Goal: Obtain resource: Download file/media

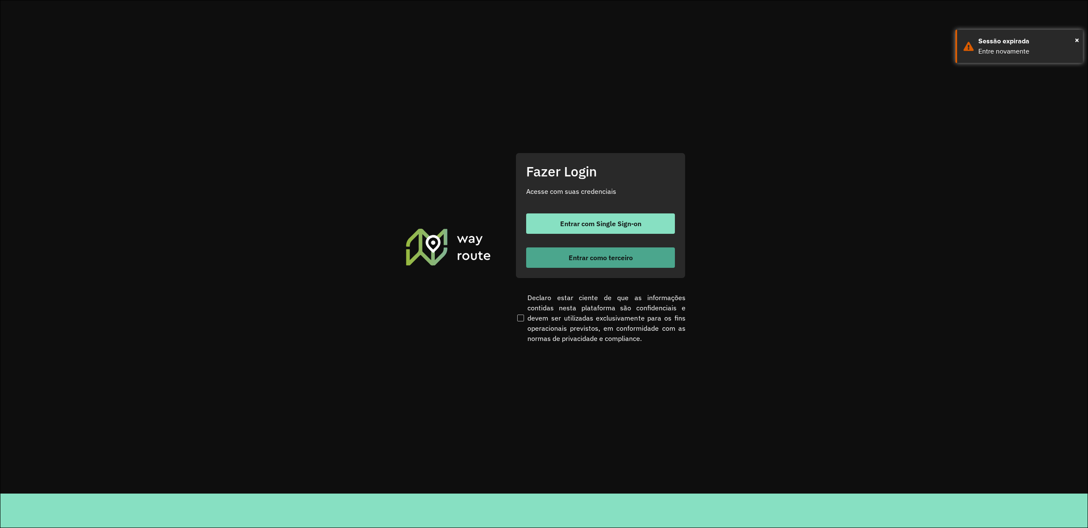
click at [620, 266] on button "Entrar como terceiro" at bounding box center [600, 257] width 149 height 20
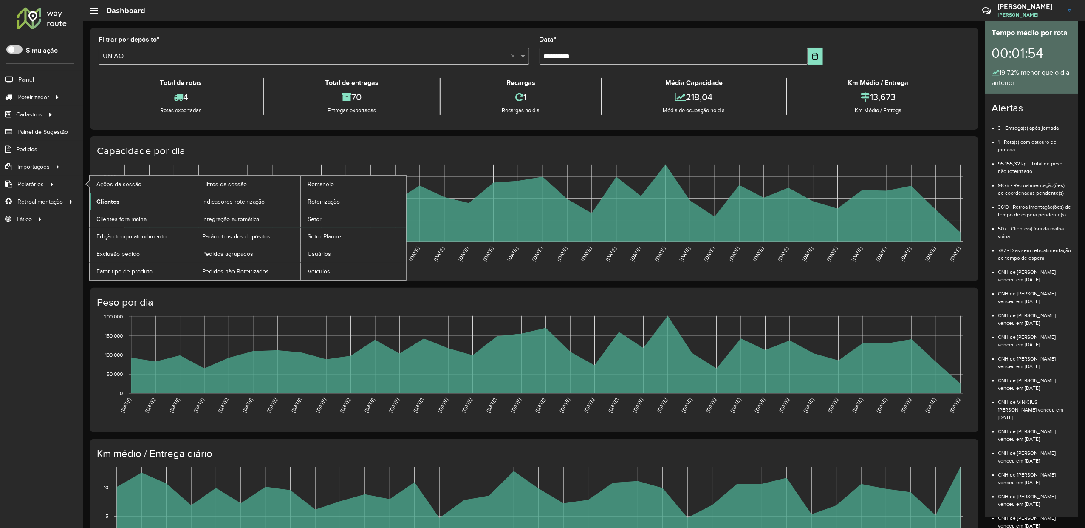
click at [114, 199] on span "Clientes" at bounding box center [107, 201] width 23 height 9
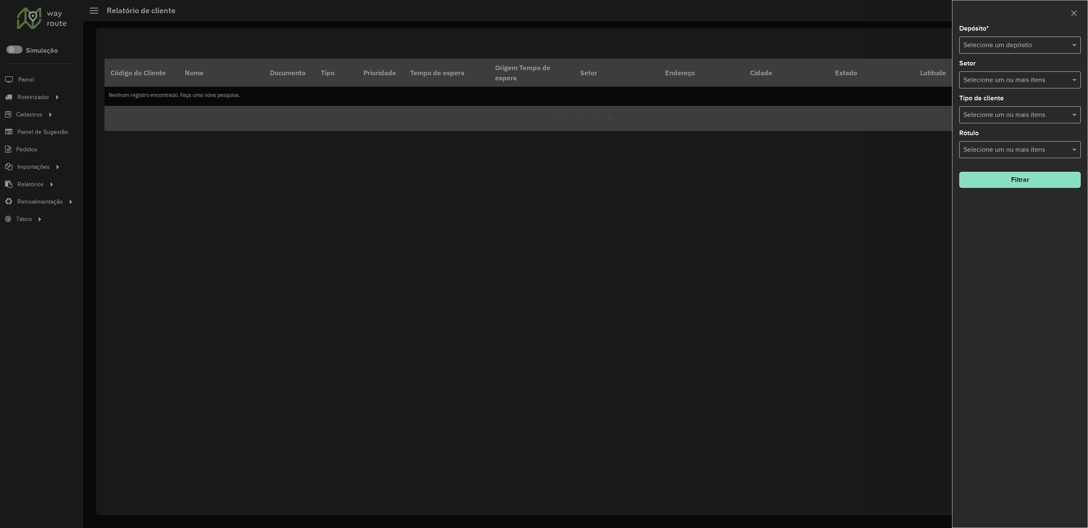
click at [992, 38] on div "Selecione um depósito" at bounding box center [1020, 45] width 122 height 17
click at [971, 67] on span "UNIAO" at bounding box center [973, 69] width 21 height 7
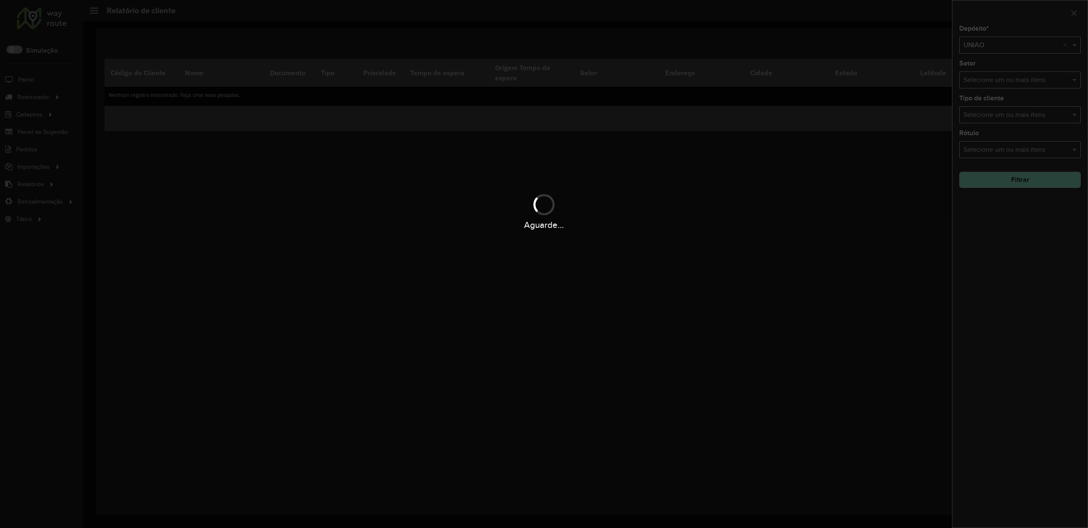
click at [1012, 172] on div "Aguarde..." at bounding box center [544, 264] width 1088 height 528
click at [1010, 176] on div "Aguarde..." at bounding box center [544, 264] width 1088 height 528
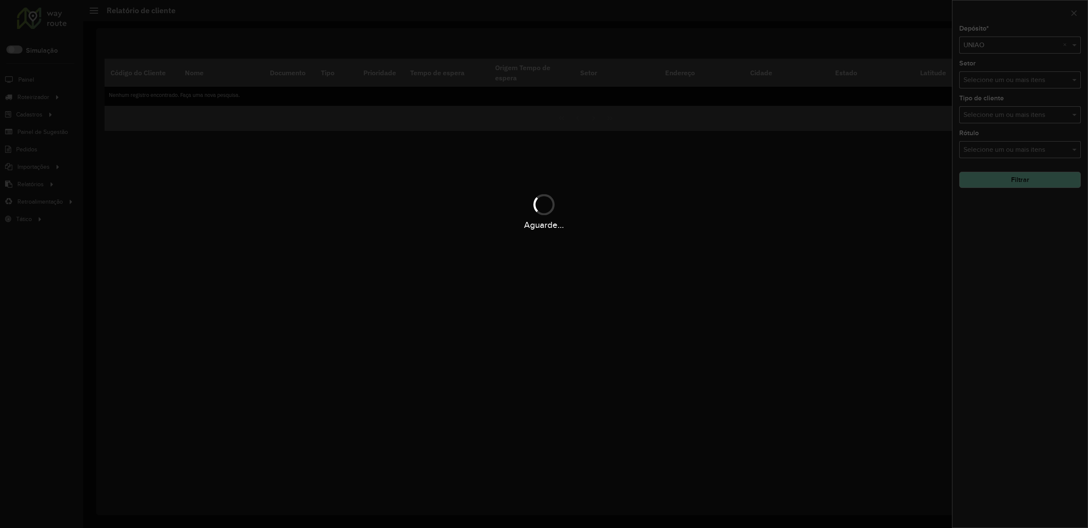
click at [1010, 176] on hb-app "Aguarde... Pop-up bloqueado! Seu navegador bloqueou automáticamente a abertura …" at bounding box center [544, 264] width 1088 height 528
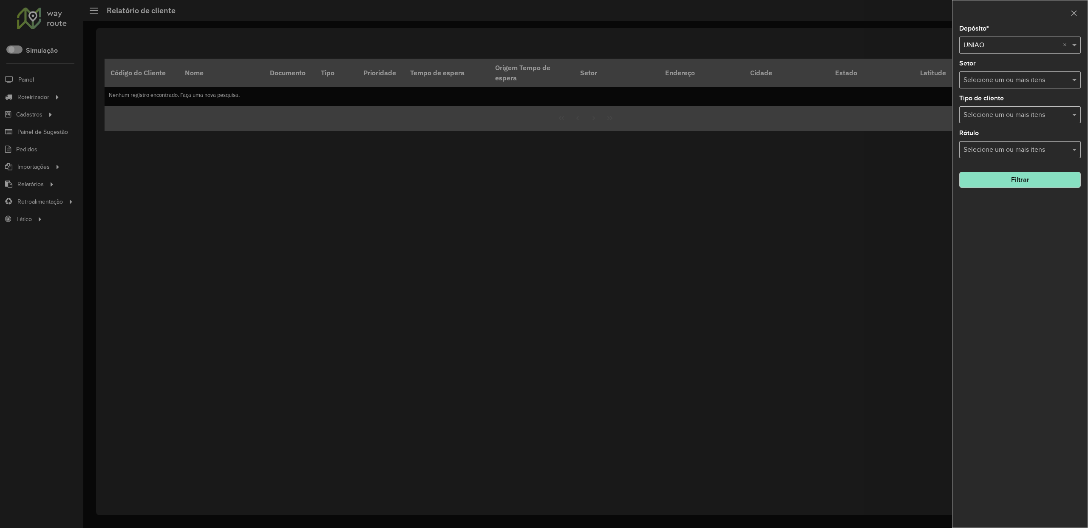
click at [1010, 176] on button "Filtrar" at bounding box center [1020, 180] width 122 height 16
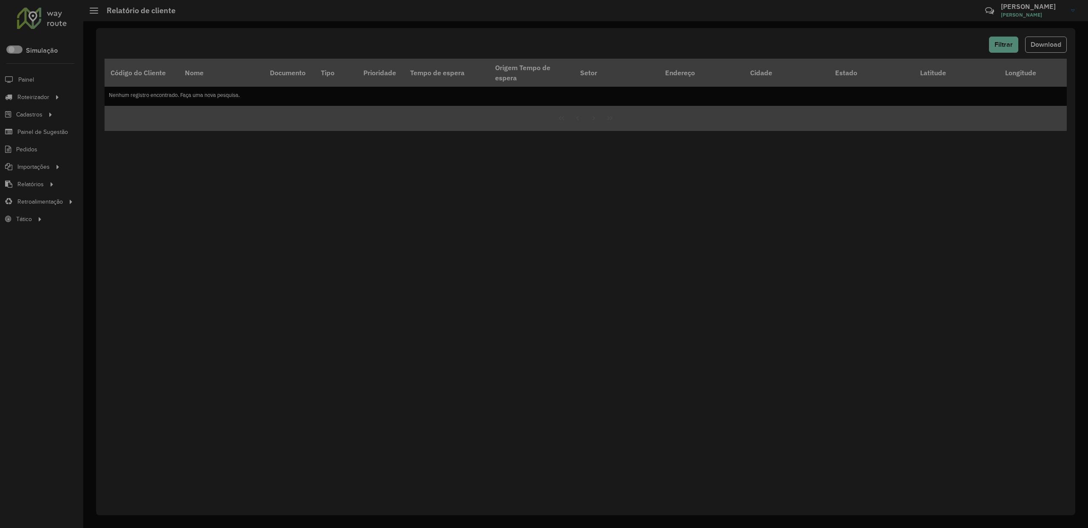
click at [0, 0] on div "Aguarde..." at bounding box center [0, 0] width 0 height 0
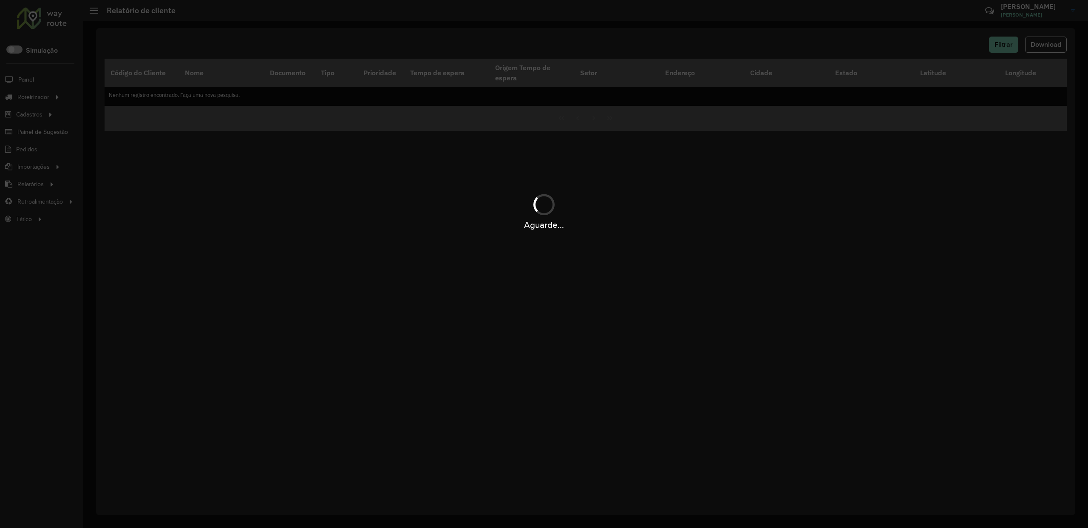
click at [1041, 42] on div "Aguarde..." at bounding box center [544, 264] width 1088 height 528
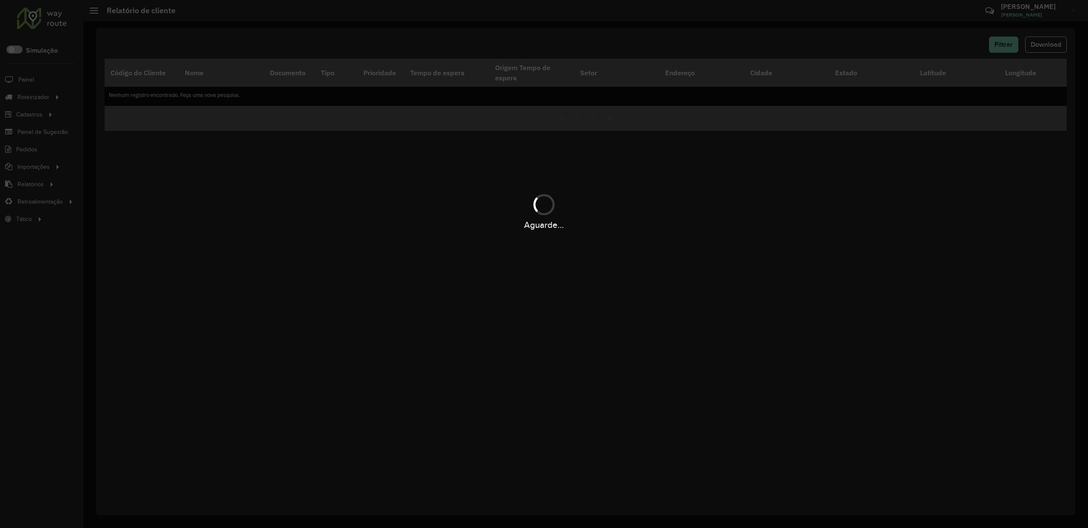
click at [1041, 42] on div "Aguarde..." at bounding box center [544, 264] width 1088 height 528
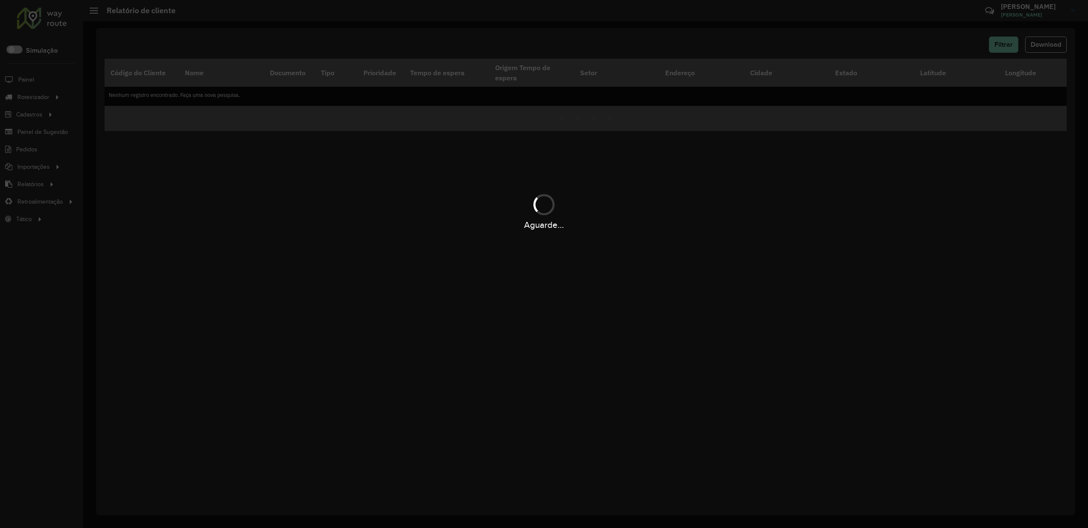
click at [1041, 42] on div "Aguarde..." at bounding box center [544, 264] width 1088 height 528
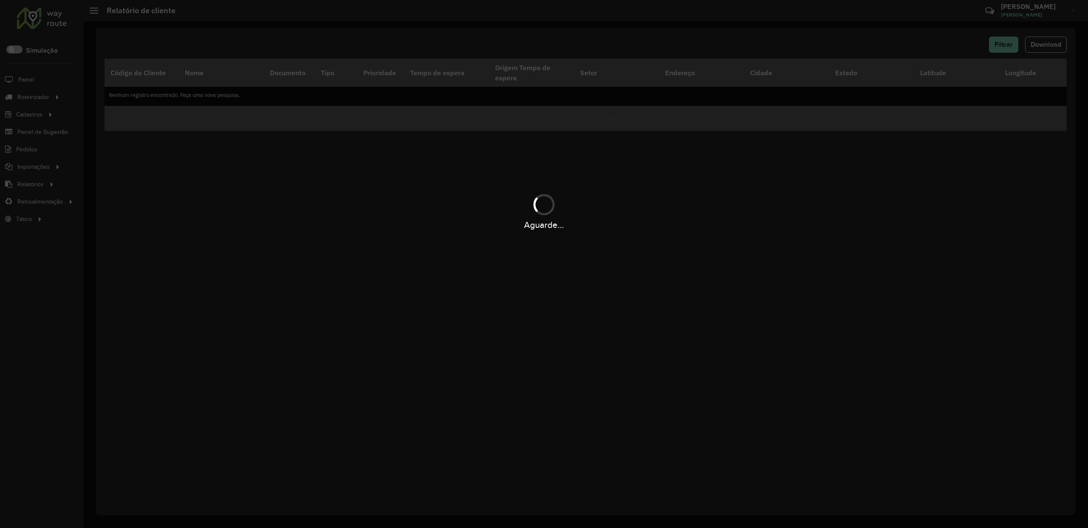
click at [1041, 42] on div "Aguarde..." at bounding box center [544, 264] width 1088 height 528
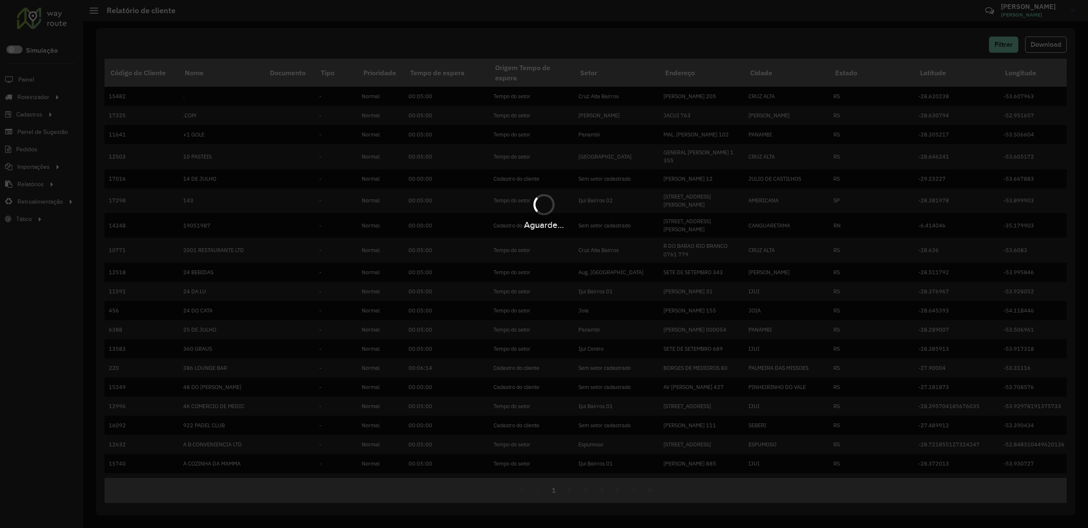
click at [1041, 42] on div "Aguarde..." at bounding box center [544, 264] width 1088 height 528
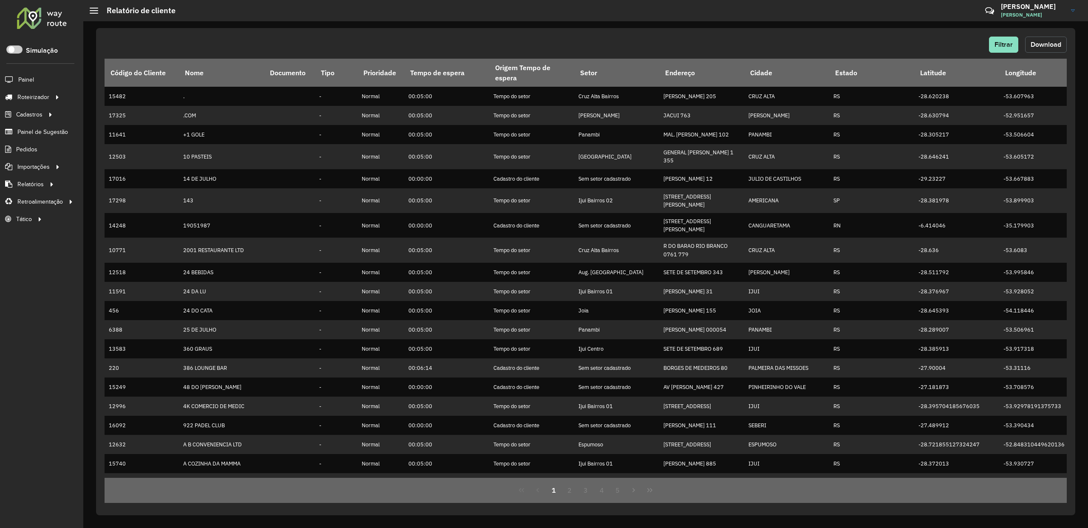
click at [1041, 42] on span "Download" at bounding box center [1046, 44] width 31 height 7
